Goal: Task Accomplishment & Management: Manage account settings

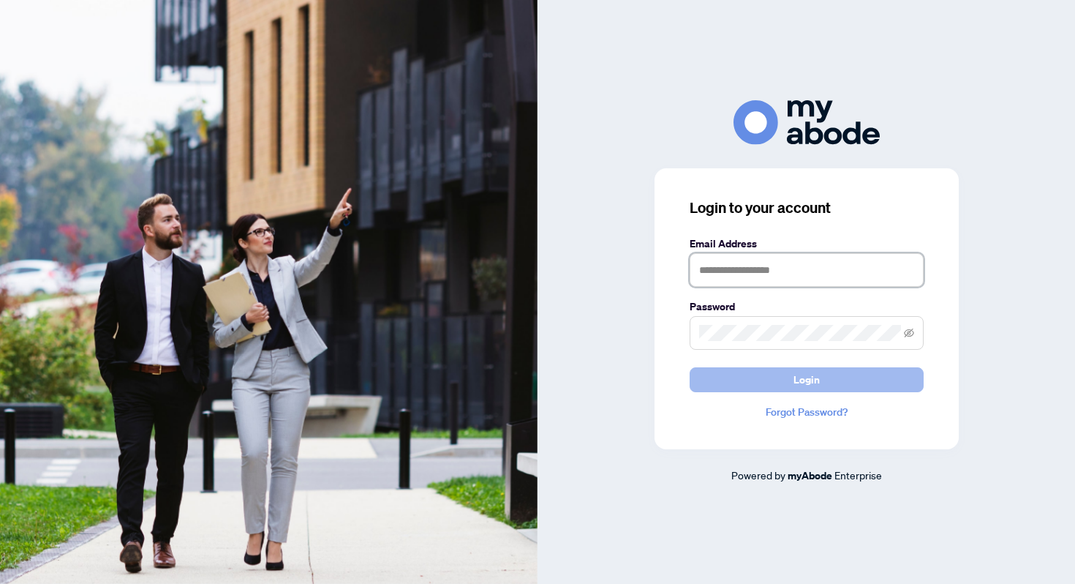
type input "**********"
click at [738, 384] on button "Login" at bounding box center [807, 379] width 234 height 25
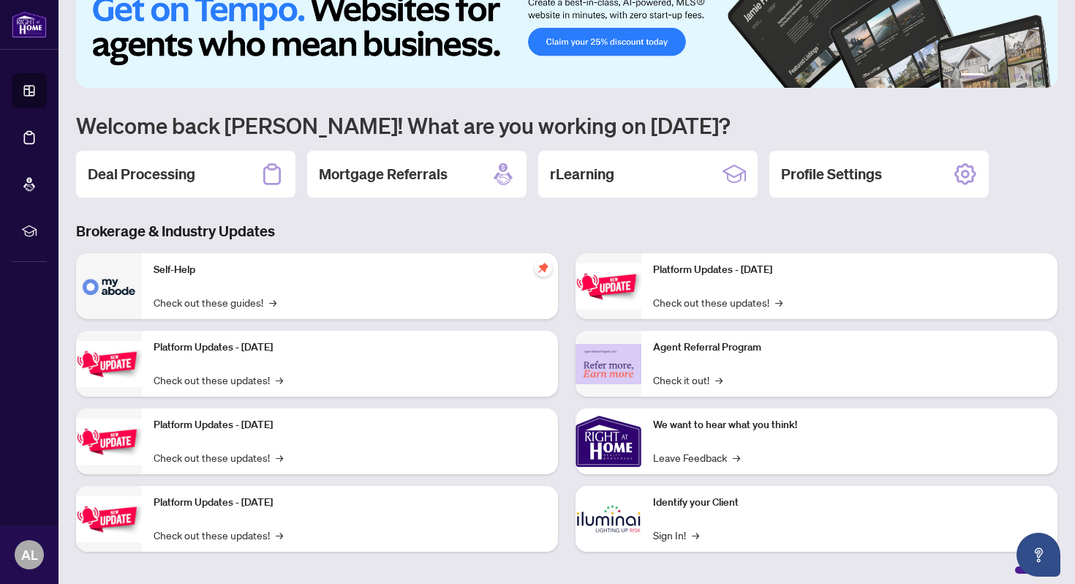
scroll to position [43, 0]
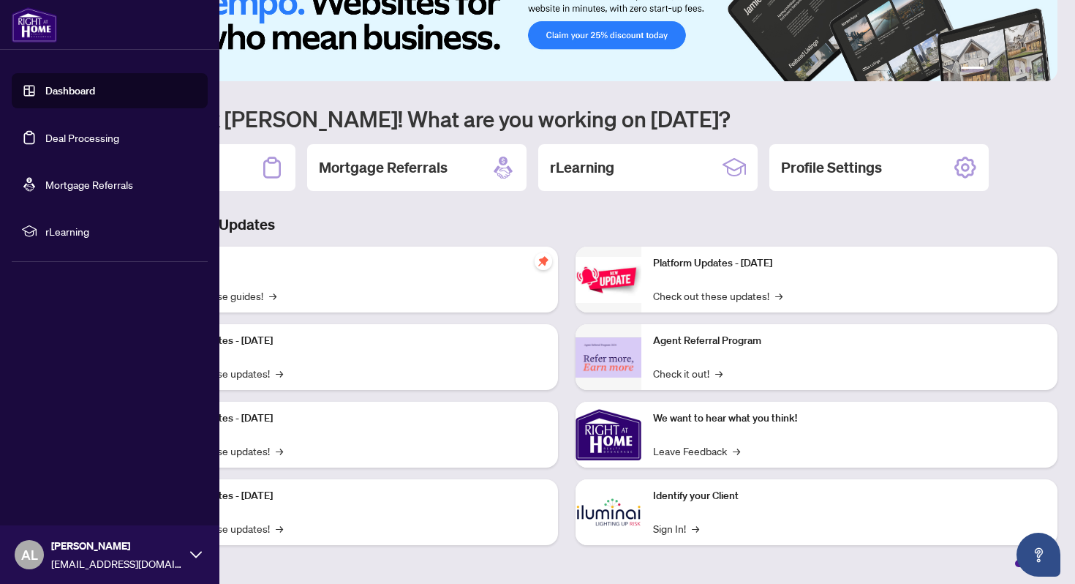
click at [49, 144] on link "Deal Processing" at bounding box center [82, 137] width 74 height 13
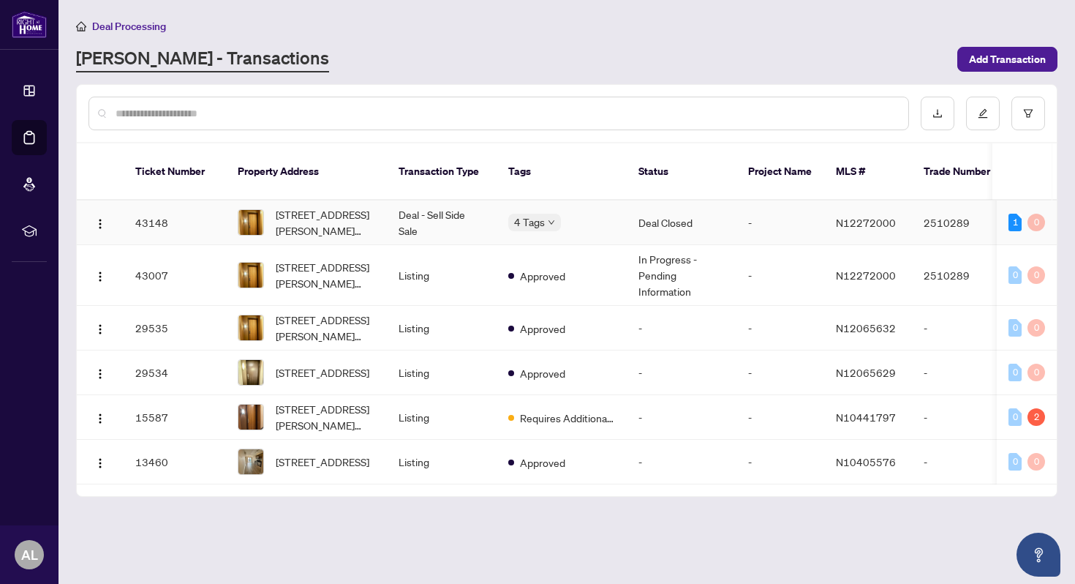
click at [607, 214] on div "4 Tags" at bounding box center [561, 222] width 107 height 17
click at [582, 214] on div "4 Tags" at bounding box center [561, 222] width 107 height 17
click at [451, 209] on td "Deal - Sell Side Sale" at bounding box center [442, 222] width 110 height 45
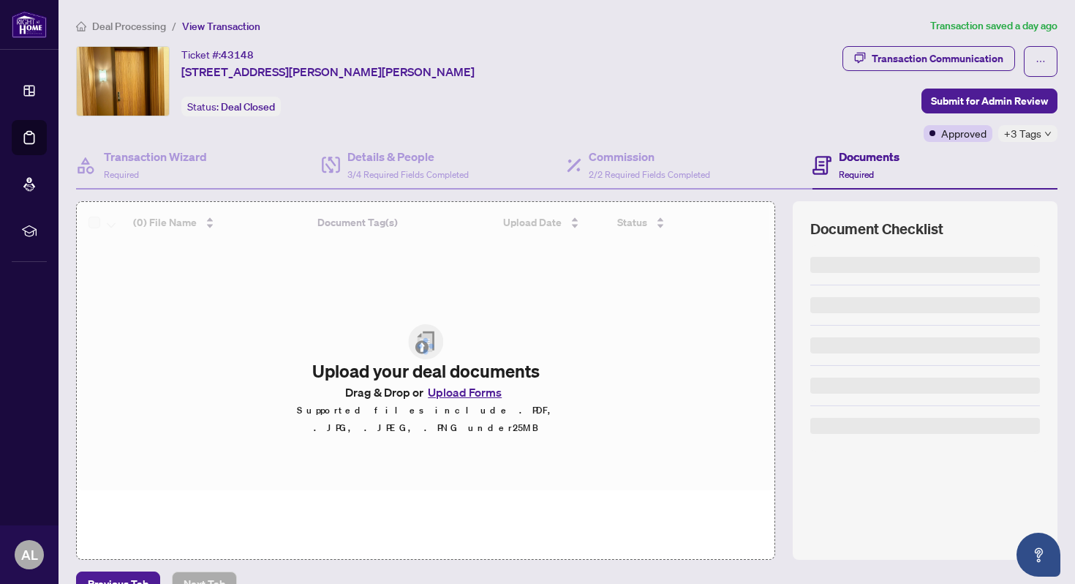
scroll to position [5, 0]
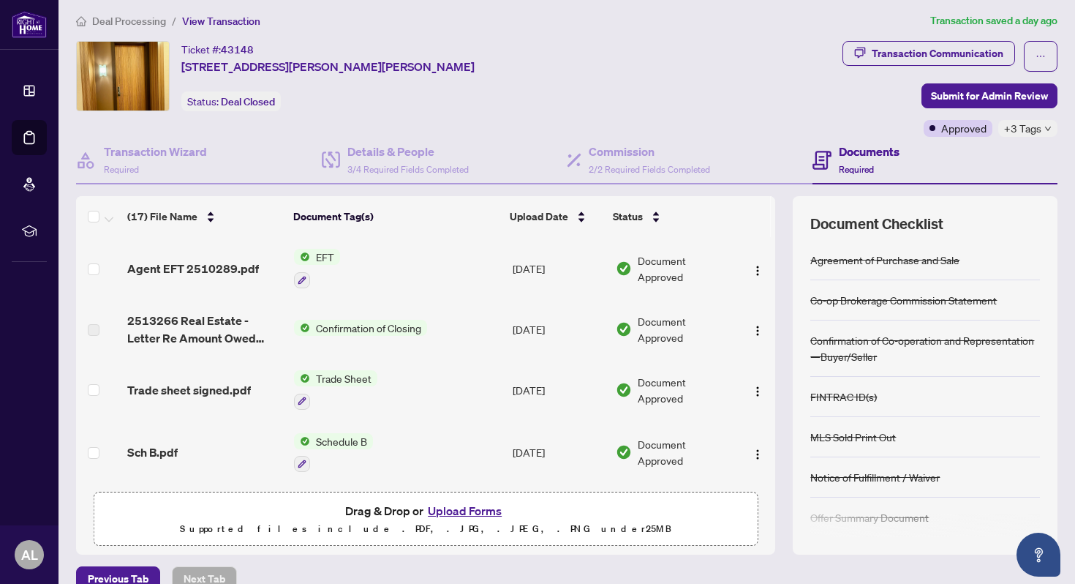
click at [206, 260] on span "Agent EFT 2510289.pdf" at bounding box center [193, 269] width 132 height 18
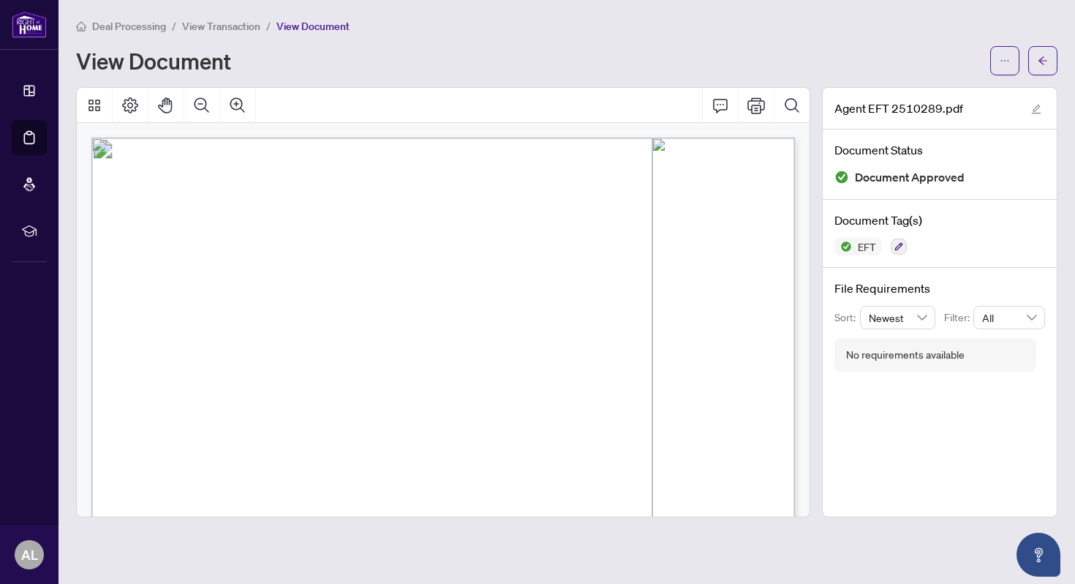
drag, startPoint x: 683, startPoint y: 288, endPoint x: 593, endPoint y: 289, distance: 89.3
click at [1045, 67] on span "button" at bounding box center [1043, 60] width 10 height 23
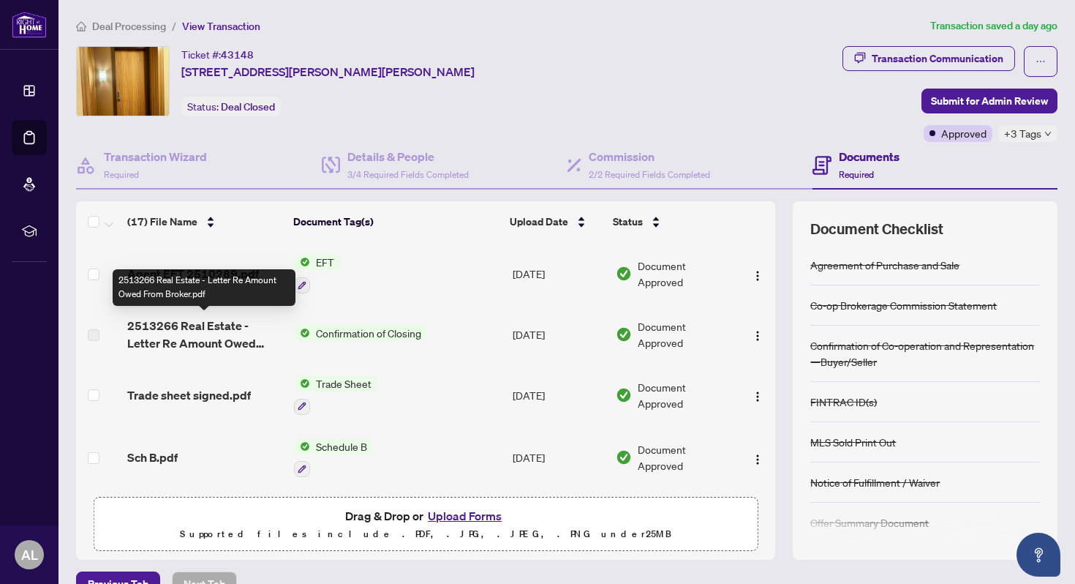
click at [219, 330] on span "2513266 Real Estate - Letter Re Amount Owed From Broker.pdf" at bounding box center [204, 334] width 155 height 35
click at [219, 350] on td "2513266 Real Estate - Letter Re Amount Owed From Broker.pdf" at bounding box center [204, 334] width 167 height 59
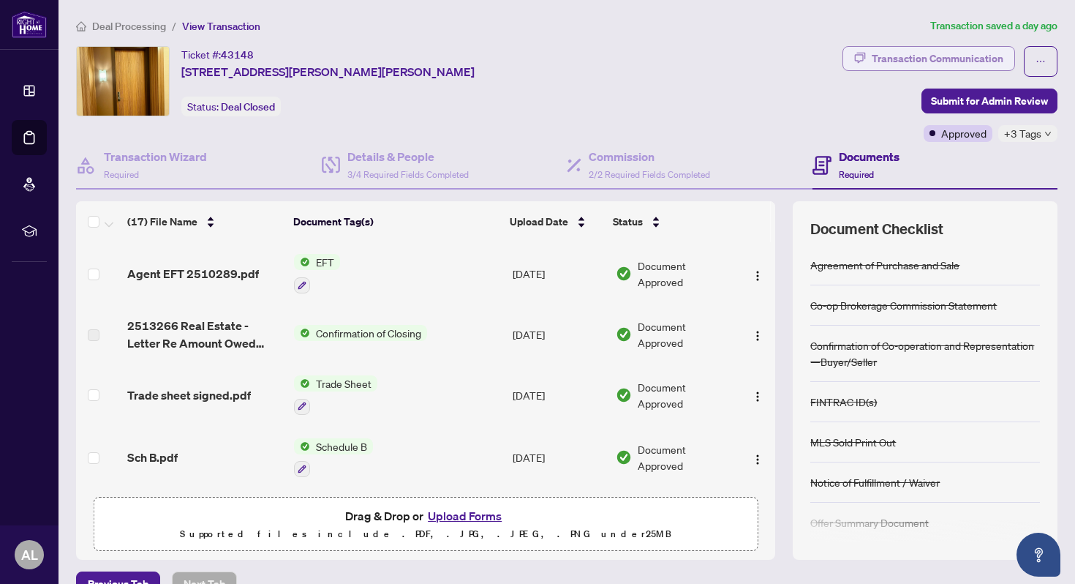
click at [934, 63] on div "Transaction Communication" at bounding box center [938, 58] width 132 height 23
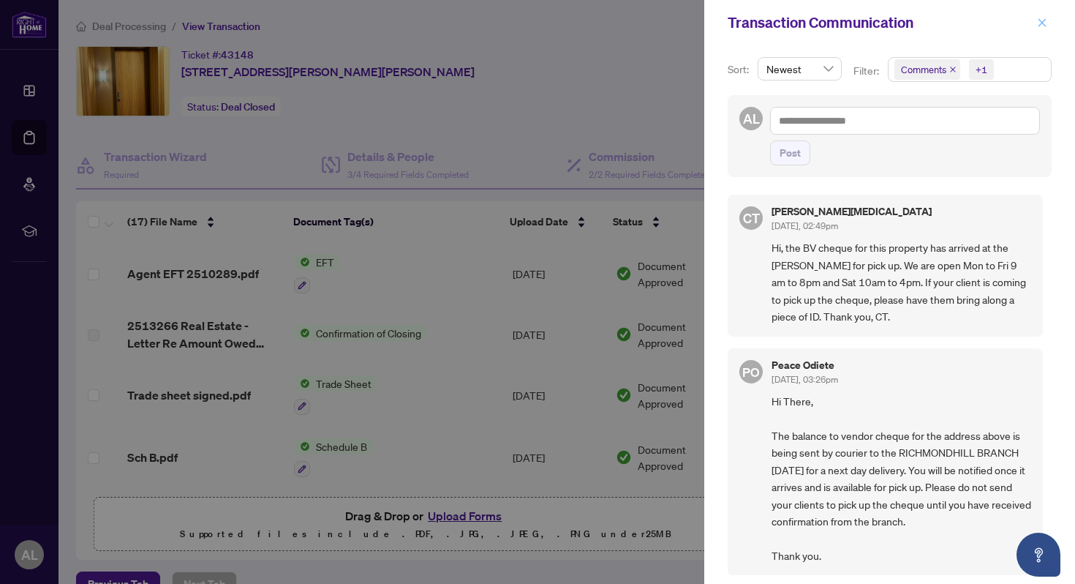
click at [1047, 20] on icon "close" at bounding box center [1042, 23] width 10 height 10
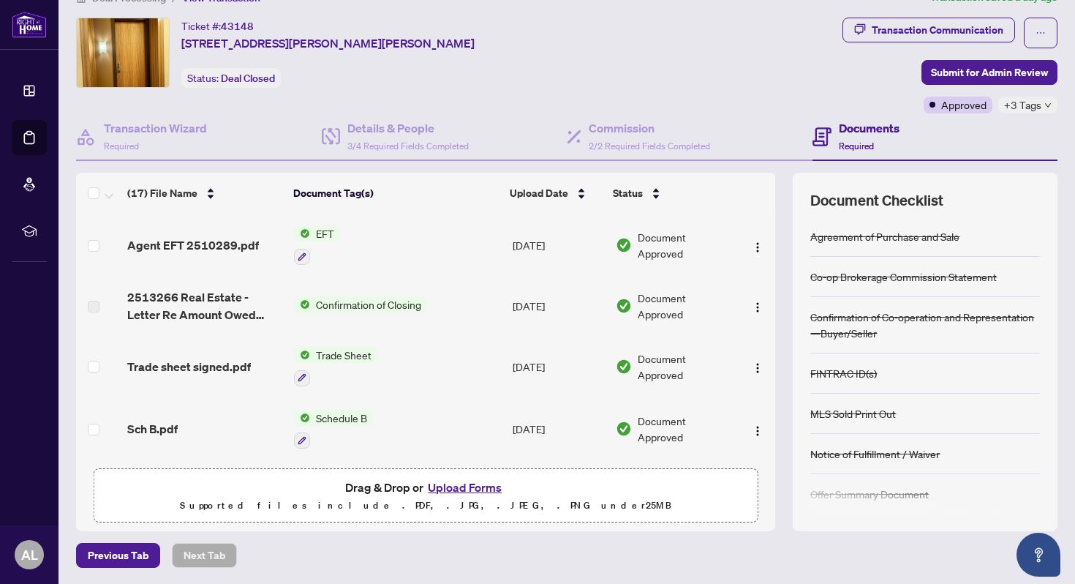
click at [252, 304] on span "2513266 Real Estate - Letter Re Amount Owed From Broker.pdf" at bounding box center [204, 305] width 155 height 35
